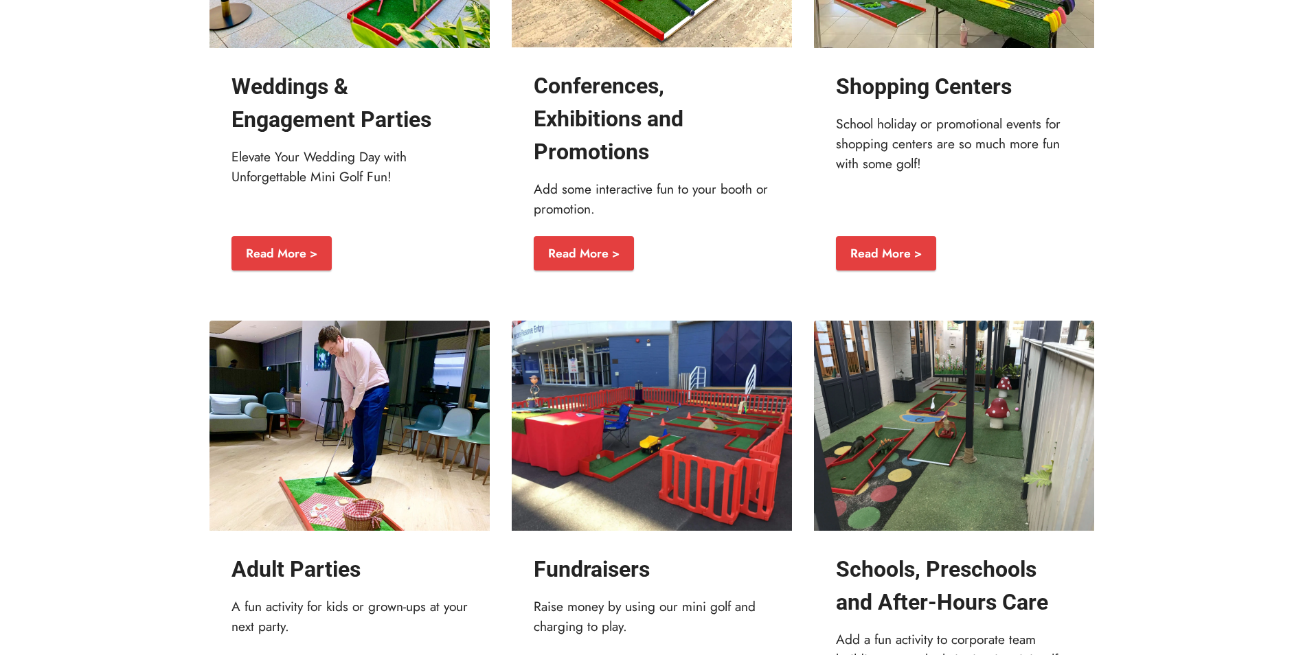
scroll to position [2355, 0]
click at [549, 300] on div "Read More >" at bounding box center [651, 265] width 293 height 69
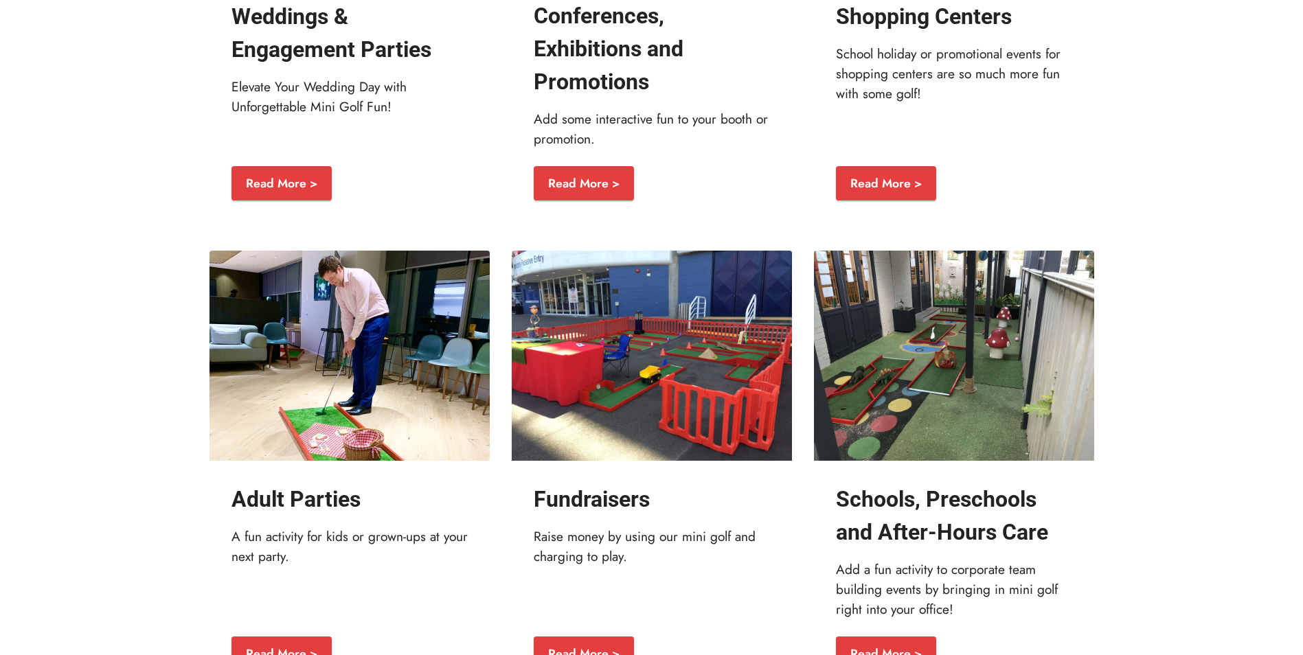
scroll to position [2421, 0]
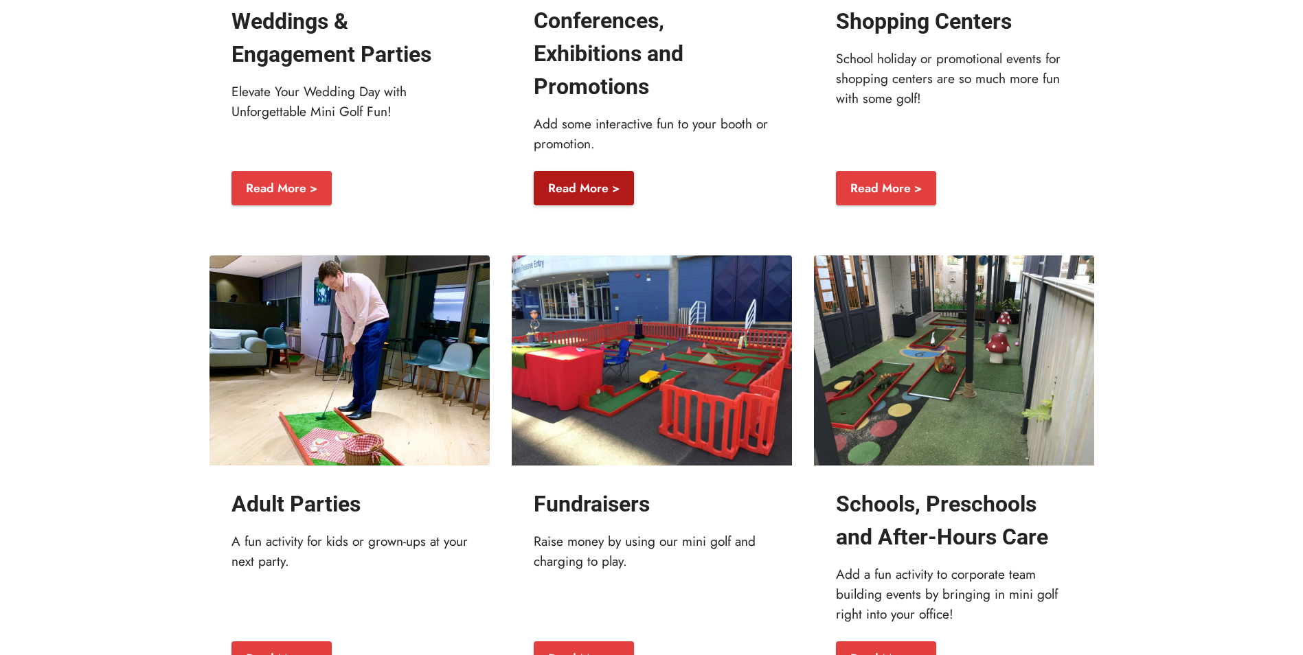
click at [574, 205] on link "Read More >" at bounding box center [584, 188] width 100 height 34
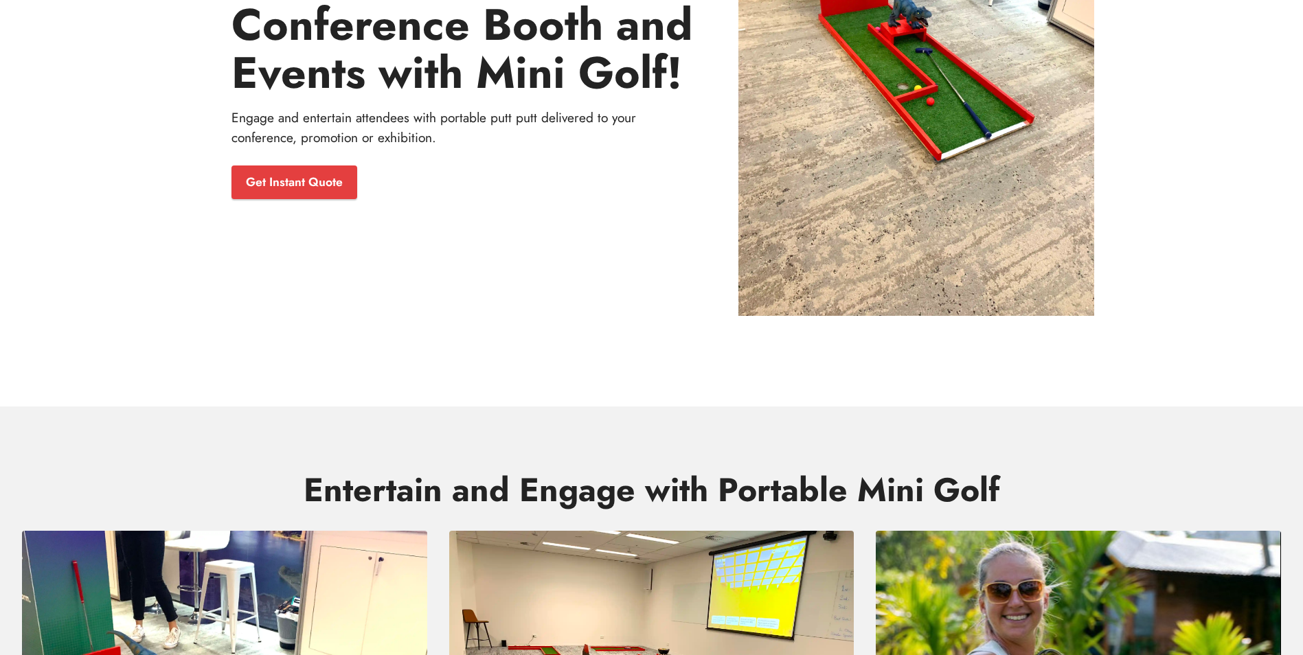
scroll to position [301, 0]
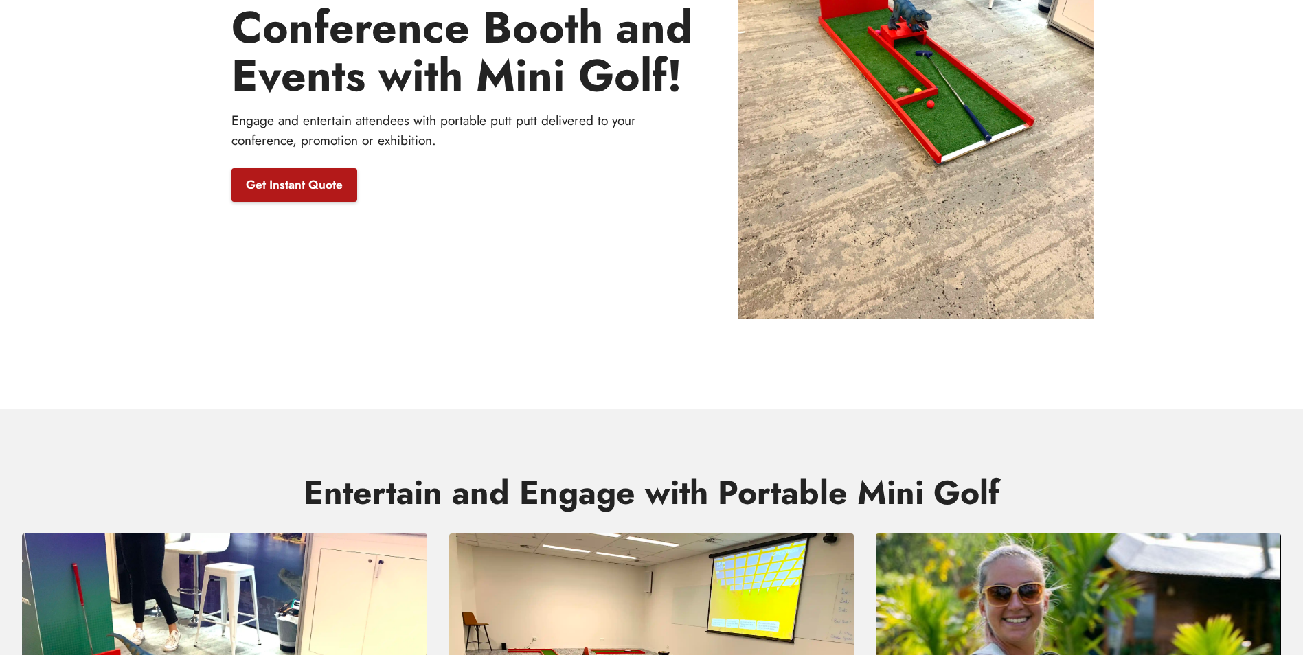
click at [299, 172] on link "Get Instant Quote" at bounding box center [294, 185] width 126 height 34
